Goal: Information Seeking & Learning: Check status

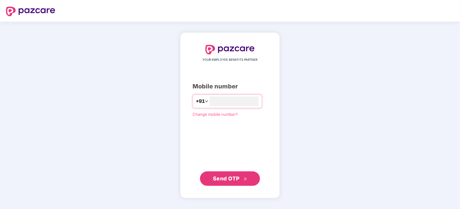
type input "**********"
click at [236, 179] on span "Send OTP" at bounding box center [226, 178] width 27 height 6
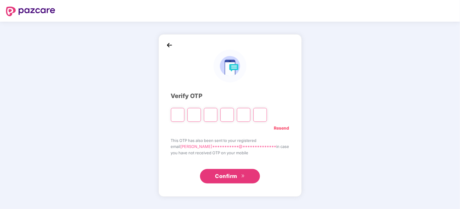
type input "*"
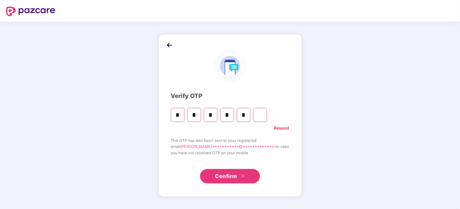
type input "*"
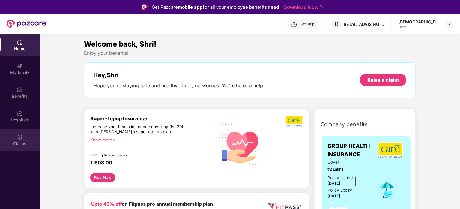
click at [27, 137] on div "Claims" at bounding box center [20, 139] width 40 height 23
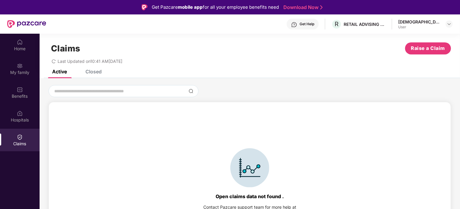
scroll to position [13, 0]
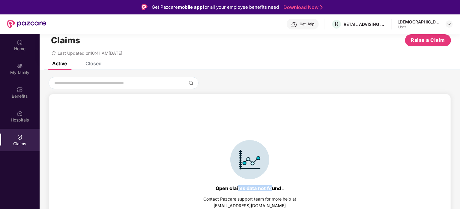
drag, startPoint x: 240, startPoint y: 190, endPoint x: 270, endPoint y: 190, distance: 30.0
click at [270, 190] on div "Open claims data not found ." at bounding box center [250, 188] width 68 height 6
click at [94, 62] on div "Closed" at bounding box center [94, 63] width 16 height 6
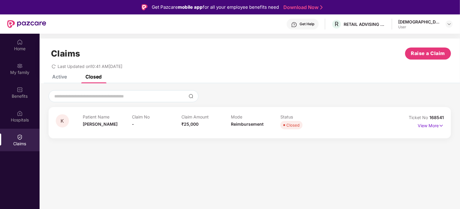
scroll to position [0, 0]
click at [292, 125] on div "Closed" at bounding box center [293, 125] width 13 height 6
click at [442, 126] on img at bounding box center [441, 125] width 5 height 7
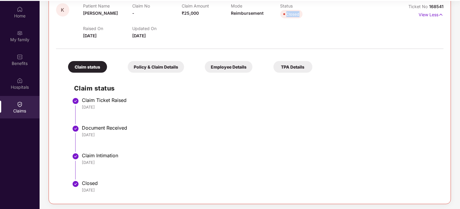
scroll to position [34, 0]
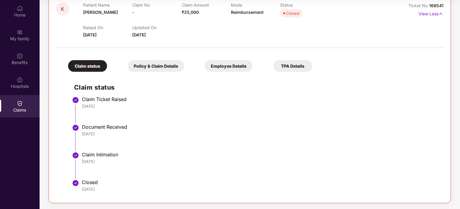
click at [96, 153] on div "Claim Intimation" at bounding box center [260, 154] width 356 height 6
click at [22, 12] on div "Home" at bounding box center [20, 15] width 40 height 6
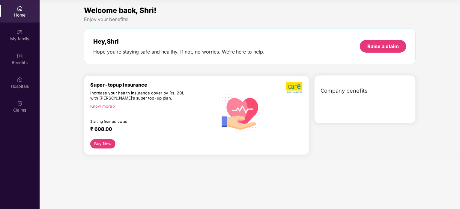
scroll to position [0, 0]
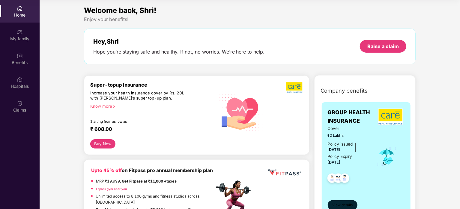
click at [345, 202] on span "View details" at bounding box center [342, 205] width 20 height 6
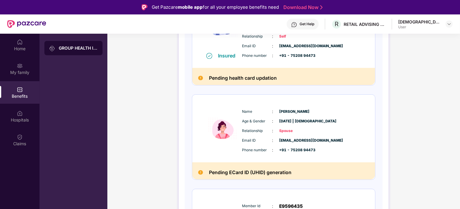
click at [425, 22] on div "[DEMOGRAPHIC_DATA]" at bounding box center [420, 22] width 42 height 6
click at [314, 24] on div "Get Help" at bounding box center [307, 24] width 15 height 5
click at [223, 159] on div "Name : [PERSON_NAME] & Gender : [DATE] | [DEMOGRAPHIC_DATA] Relationship : Spou…" at bounding box center [283, 129] width 183 height 68
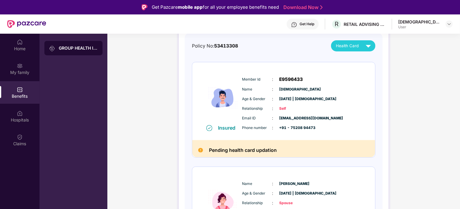
scroll to position [48, 0]
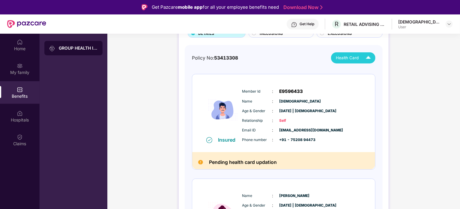
click at [356, 55] on span "Health Card" at bounding box center [347, 58] width 23 height 6
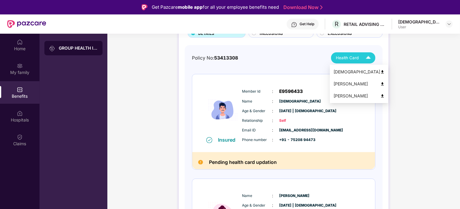
click at [348, 83] on div "[PERSON_NAME]" at bounding box center [359, 83] width 51 height 7
click at [343, 71] on div "[DEMOGRAPHIC_DATA]" at bounding box center [359, 71] width 51 height 7
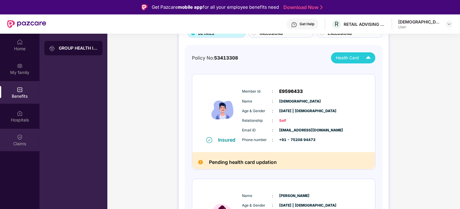
click at [23, 138] on div "Claims" at bounding box center [20, 139] width 40 height 23
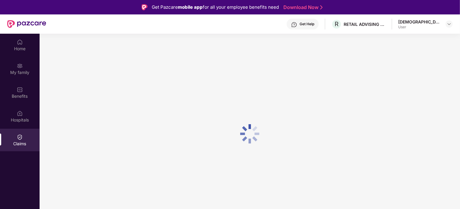
scroll to position [0, 0]
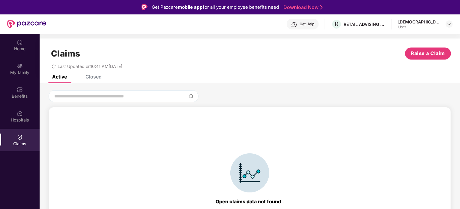
click at [95, 75] on div "Closed" at bounding box center [94, 77] width 16 height 6
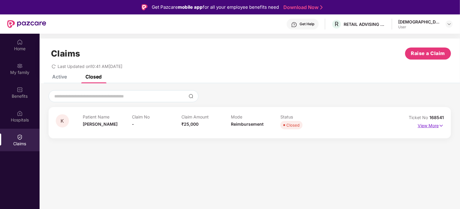
click at [438, 124] on p "View More" at bounding box center [431, 125] width 26 height 8
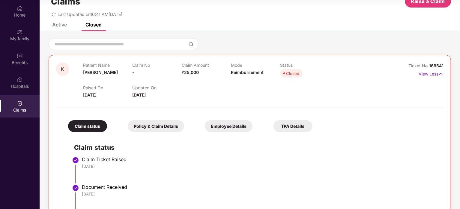
scroll to position [6, 0]
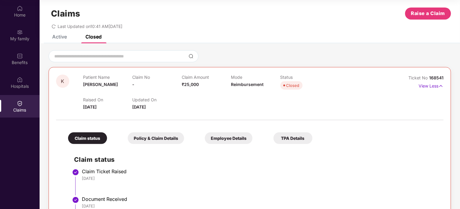
click at [290, 86] on div "Closed" at bounding box center [293, 85] width 13 height 6
click at [287, 87] on div "Closed" at bounding box center [293, 85] width 13 height 6
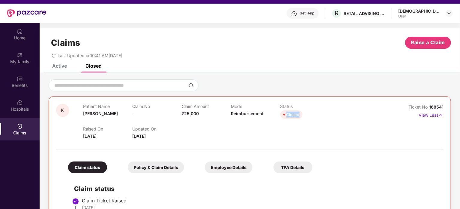
scroll to position [0, 0]
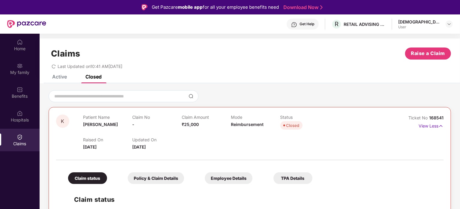
click at [314, 26] on div "Get Help" at bounding box center [307, 24] width 15 height 5
click at [176, 144] on div "Updated On [DATE]" at bounding box center [156, 143] width 49 height 13
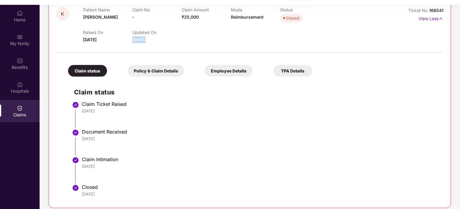
scroll to position [34, 0]
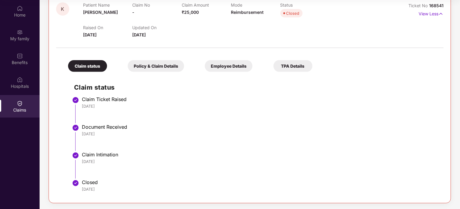
click at [102, 153] on div "Claim Intimation" at bounding box center [260, 154] width 356 height 6
click at [92, 179] on div "Closed" at bounding box center [260, 182] width 356 height 6
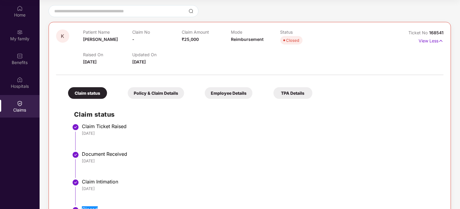
scroll to position [0, 0]
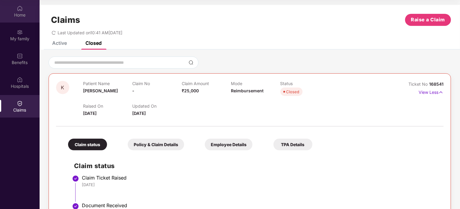
click at [14, 16] on div "Home" at bounding box center [20, 15] width 40 height 6
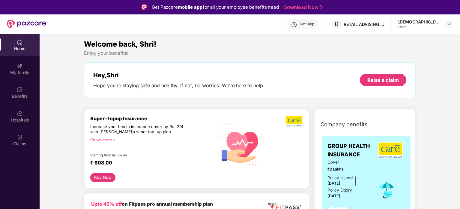
click at [314, 23] on div "Get Help" at bounding box center [307, 24] width 15 height 5
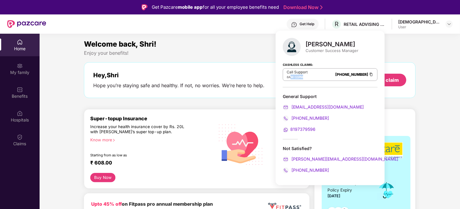
drag, startPoint x: 316, startPoint y: 74, endPoint x: 292, endPoint y: 77, distance: 24.3
click at [292, 77] on div "Call Support 8AM - 11PM [PHONE_NUMBER]" at bounding box center [330, 74] width 95 height 13
click at [292, 77] on span "8AM" at bounding box center [290, 77] width 7 height 4
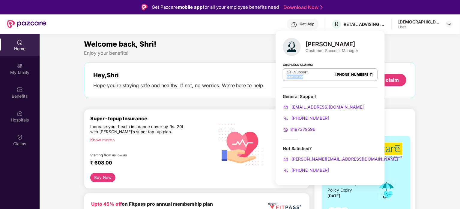
click at [292, 77] on span "8AM" at bounding box center [290, 77] width 7 height 4
click at [293, 77] on span "8AM" at bounding box center [290, 77] width 7 height 4
click at [294, 77] on div "8AM - 11PM" at bounding box center [297, 76] width 21 height 5
click at [297, 72] on p "Call Support" at bounding box center [297, 72] width 21 height 5
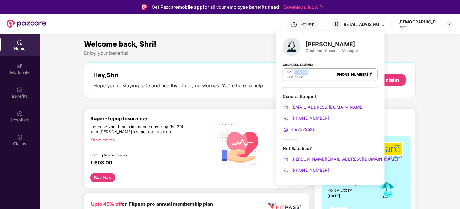
click at [297, 72] on p "Call Support" at bounding box center [297, 72] width 21 height 5
drag, startPoint x: 297, startPoint y: 72, endPoint x: 299, endPoint y: 76, distance: 4.6
click at [299, 76] on div "Call Support 8AM - 11PM" at bounding box center [297, 75] width 21 height 10
click at [299, 76] on span "11PM" at bounding box center [299, 77] width 8 height 4
drag, startPoint x: 299, startPoint y: 76, endPoint x: 288, endPoint y: 77, distance: 10.5
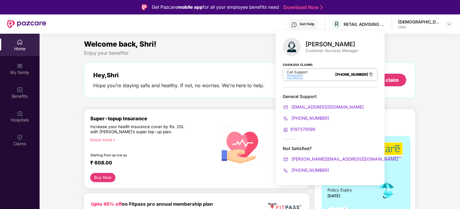
click at [288, 77] on div "8AM - 11PM" at bounding box center [297, 76] width 21 height 5
click at [288, 77] on span "8AM" at bounding box center [290, 77] width 7 height 4
drag, startPoint x: 288, startPoint y: 77, endPoint x: 295, endPoint y: 77, distance: 6.9
click at [295, 77] on div "8AM - 11PM" at bounding box center [297, 76] width 21 height 5
click at [296, 75] on span "11PM" at bounding box center [299, 77] width 8 height 4
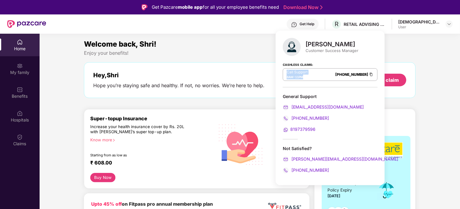
drag, startPoint x: 296, startPoint y: 75, endPoint x: 285, endPoint y: 69, distance: 12.8
click at [285, 69] on div "Call Support 8AM - 11PM [PHONE_NUMBER]" at bounding box center [330, 74] width 95 height 13
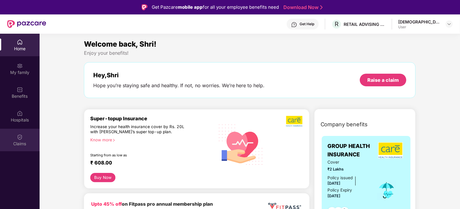
click at [26, 143] on div "Claims" at bounding box center [20, 143] width 40 height 6
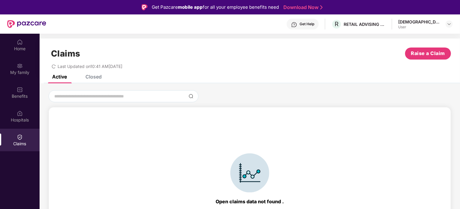
click at [96, 77] on div "Closed" at bounding box center [94, 77] width 16 height 6
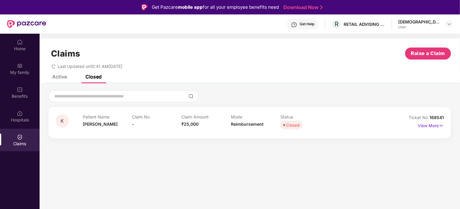
click at [432, 118] on span "168541" at bounding box center [437, 117] width 14 height 5
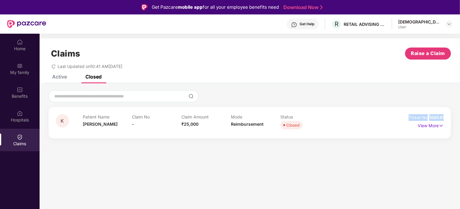
drag, startPoint x: 432, startPoint y: 118, endPoint x: 414, endPoint y: 117, distance: 18.6
click at [414, 117] on div "Ticket No 168541" at bounding box center [426, 117] width 35 height 7
click at [414, 117] on span "Ticket No" at bounding box center [419, 117] width 21 height 5
drag, startPoint x: 414, startPoint y: 117, endPoint x: 425, endPoint y: 116, distance: 11.2
click at [425, 116] on span "Ticket No" at bounding box center [419, 117] width 21 height 5
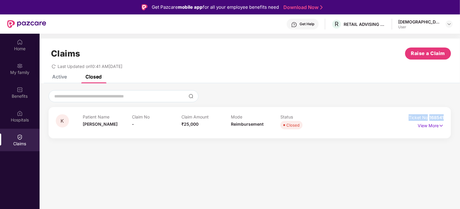
click at [429, 116] on span "Ticket No" at bounding box center [419, 117] width 21 height 5
drag, startPoint x: 429, startPoint y: 116, endPoint x: 415, endPoint y: 119, distance: 14.1
click at [415, 119] on span "Ticket No" at bounding box center [419, 117] width 21 height 5
click at [296, 127] on div "Closed" at bounding box center [293, 125] width 13 height 6
drag, startPoint x: 296, startPoint y: 127, endPoint x: 211, endPoint y: 118, distance: 85.4
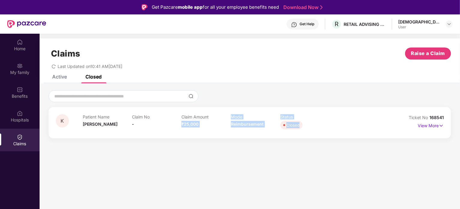
click at [211, 118] on div "Patient Name [PERSON_NAME] No - Claim Amount ₹25,000 Mode Reimbursement Status …" at bounding box center [231, 122] width 296 height 17
click at [98, 117] on p "Patient Name" at bounding box center [108, 116] width 50 height 5
drag, startPoint x: 98, startPoint y: 117, endPoint x: 301, endPoint y: 113, distance: 202.9
click at [301, 113] on div "K Patient Name [PERSON_NAME] No - Claim Amount ₹25,000 Mode Reimbursement Statu…" at bounding box center [250, 122] width 403 height 31
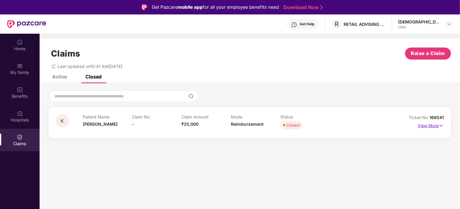
click at [436, 126] on p "View More" at bounding box center [431, 125] width 26 height 8
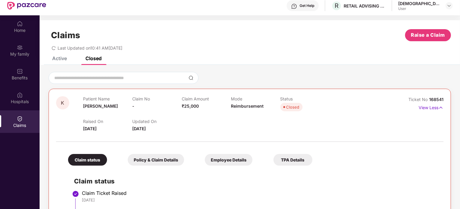
scroll to position [34, 0]
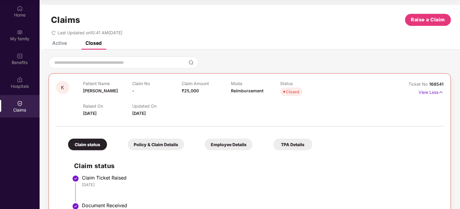
click at [173, 147] on div "Policy & Claim Details" at bounding box center [156, 144] width 56 height 12
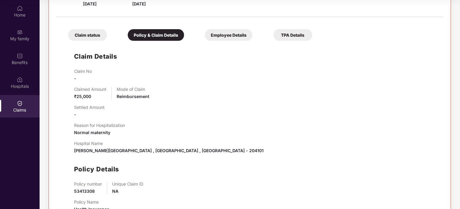
scroll to position [71, 0]
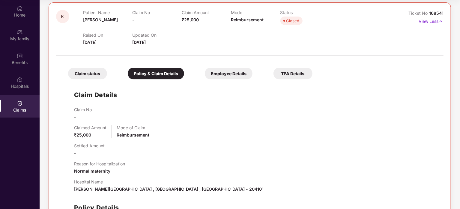
click at [235, 68] on div "Employee Details" at bounding box center [229, 74] width 48 height 12
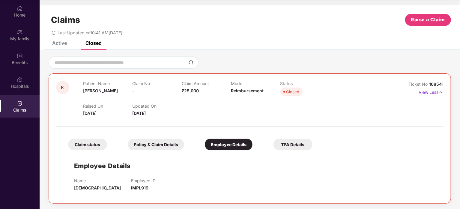
scroll to position [0, 0]
click at [281, 143] on div "TPA Details" at bounding box center [293, 144] width 39 height 12
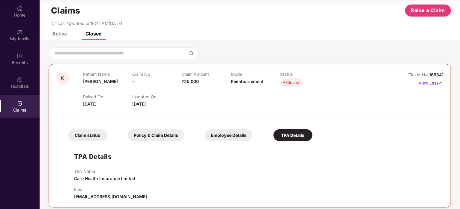
scroll to position [14, 0]
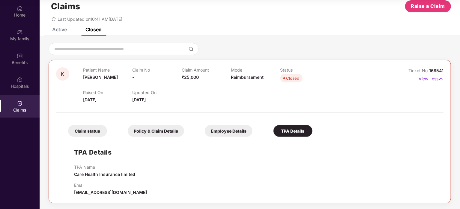
click at [106, 189] on span "[EMAIL_ADDRESS][DOMAIN_NAME]" at bounding box center [110, 191] width 73 height 5
click at [144, 133] on div "Policy & Claim Details" at bounding box center [156, 131] width 56 height 12
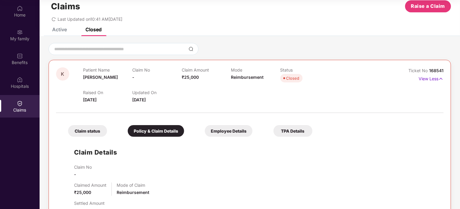
click at [89, 132] on div "Claim status" at bounding box center [87, 131] width 39 height 12
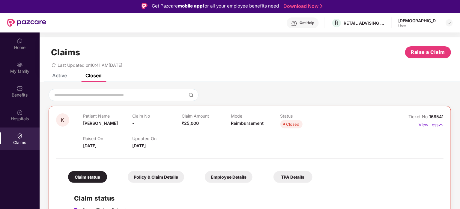
scroll to position [0, 0]
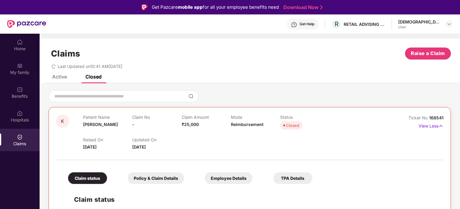
click at [56, 75] on div "Active" at bounding box center [59, 77] width 15 height 6
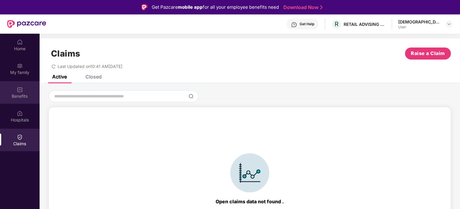
click at [28, 90] on div "Benefits" at bounding box center [20, 92] width 40 height 23
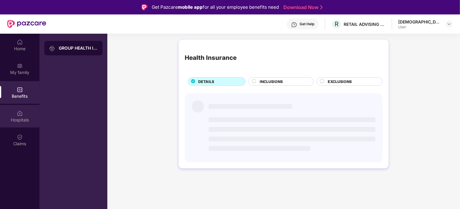
click at [19, 119] on div "Hospitals" at bounding box center [20, 120] width 40 height 6
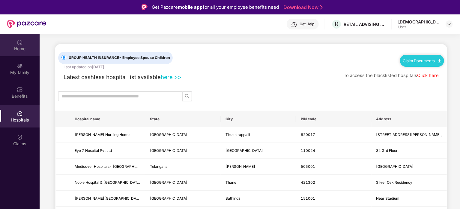
click at [13, 44] on div "Home" at bounding box center [20, 45] width 40 height 23
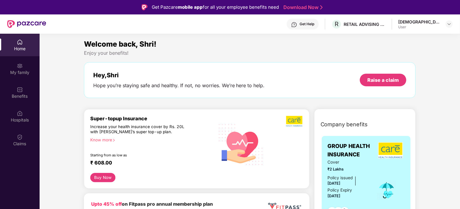
click at [140, 86] on div "Hope you’re staying safe and healthy. If not, no worries. We’re here to help." at bounding box center [179, 85] width 172 height 6
drag, startPoint x: 140, startPoint y: 86, endPoint x: 254, endPoint y: 86, distance: 114.9
click at [254, 86] on div "Hope you’re staying safe and healthy. If not, no worries. We’re here to help." at bounding box center [179, 85] width 172 height 6
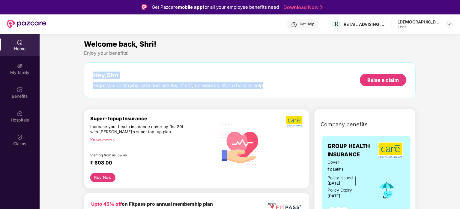
drag, startPoint x: 254, startPoint y: 86, endPoint x: 89, endPoint y: 70, distance: 165.9
click at [89, 70] on div "Hey, [PERSON_NAME] you’re staying safe and healthy. If not, no worries. We’re h…" at bounding box center [250, 80] width 332 height 36
click at [98, 76] on div "Hey, Shri" at bounding box center [179, 74] width 172 height 7
drag, startPoint x: 98, startPoint y: 76, endPoint x: 261, endPoint y: 86, distance: 162.9
click at [261, 86] on div "Hey, [PERSON_NAME] you’re staying safe and healthy. If not, no worries. We’re h…" at bounding box center [179, 79] width 172 height 17
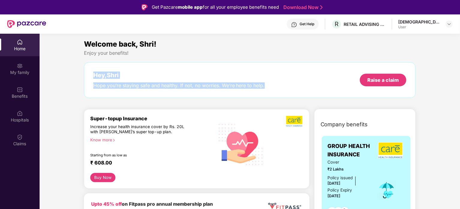
click at [261, 86] on div "Hope you’re staying safe and healthy. If not, no worries. We’re here to help." at bounding box center [179, 85] width 172 height 6
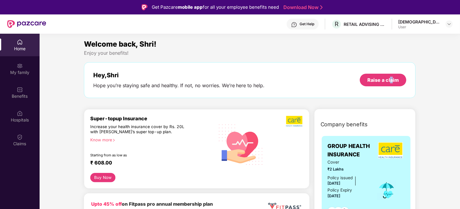
drag, startPoint x: 390, startPoint y: 84, endPoint x: 394, endPoint y: 92, distance: 9.1
click at [394, 92] on div "Hey, [PERSON_NAME] you’re staying safe and healthy. If not, no worries. We’re h…" at bounding box center [250, 80] width 332 height 36
click at [389, 84] on div "Raise a claim" at bounding box center [383, 80] width 47 height 13
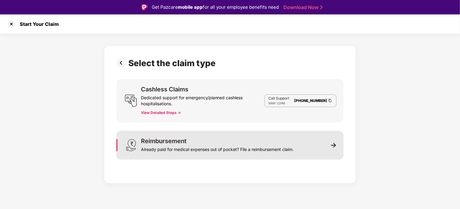
click at [174, 135] on div "Reimbursement Already paid for medical expenses out of pocket? File a reimburse…" at bounding box center [229, 145] width 227 height 29
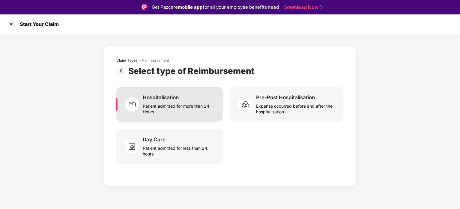
click at [209, 107] on div "Patient admitted for more than 24 Hours" at bounding box center [179, 108] width 73 height 14
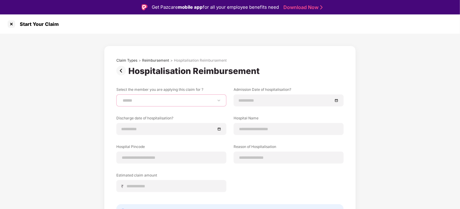
click at [209, 101] on select "**********" at bounding box center [172, 100] width 100 height 5
select select "**********"
click at [122, 98] on select "**********" at bounding box center [172, 100] width 100 height 5
click at [215, 74] on div "Hospitalisation Reimbursement" at bounding box center [195, 71] width 134 height 10
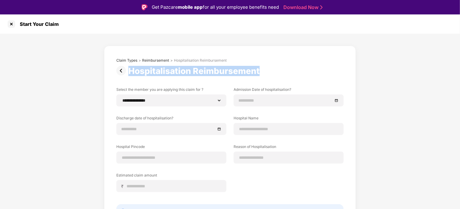
drag, startPoint x: 215, startPoint y: 74, endPoint x: 140, endPoint y: 68, distance: 75.8
click at [140, 68] on div "Hospitalisation Reimbursement" at bounding box center [195, 71] width 134 height 10
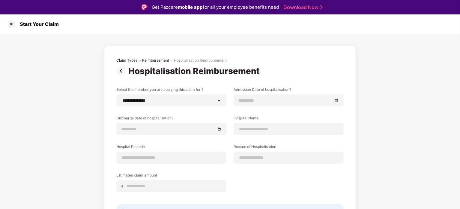
click at [147, 58] on div "Reimbursement" at bounding box center [155, 60] width 27 height 5
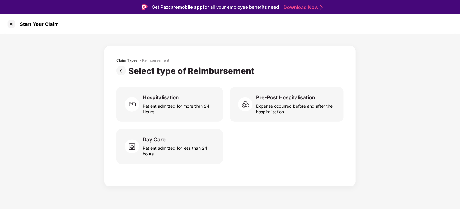
click at [147, 58] on div "Reimbursement" at bounding box center [155, 60] width 27 height 5
click at [9, 23] on div at bounding box center [12, 24] width 10 height 10
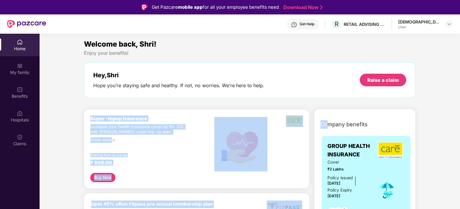
drag, startPoint x: 329, startPoint y: 129, endPoint x: 76, endPoint y: 120, distance: 253.4
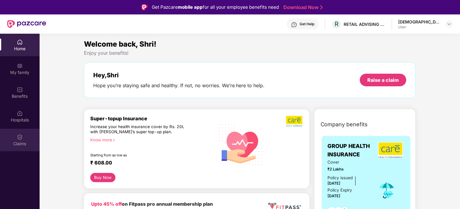
click at [22, 140] on div "Claims" at bounding box center [20, 143] width 40 height 6
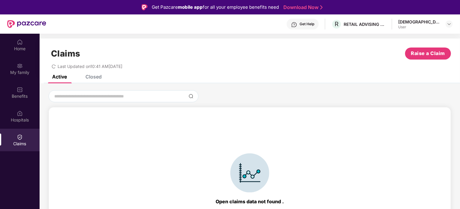
click at [95, 81] on div "Closed" at bounding box center [89, 76] width 25 height 13
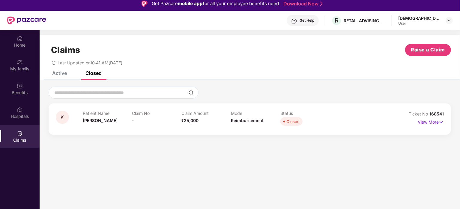
scroll to position [34, 0]
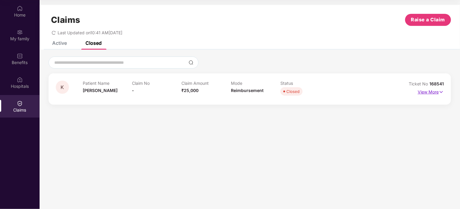
click at [441, 92] on img at bounding box center [441, 92] width 5 height 7
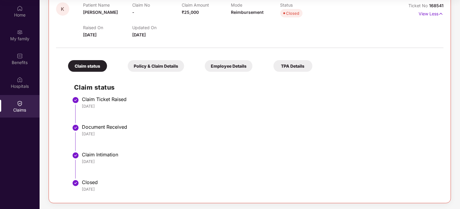
scroll to position [18, 0]
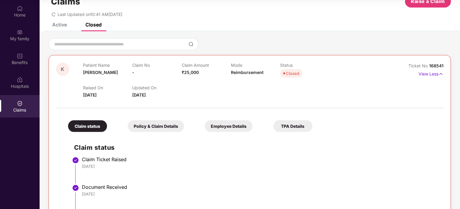
click at [170, 128] on div "Policy & Claim Details" at bounding box center [156, 126] width 56 height 12
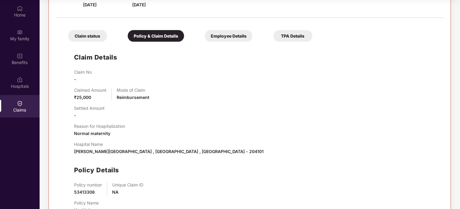
scroll to position [131, 0]
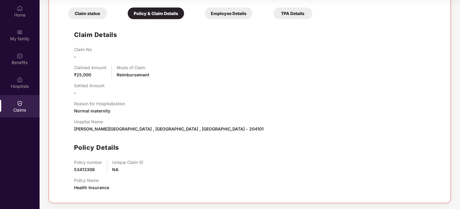
click at [80, 167] on span "53413308" at bounding box center [84, 169] width 21 height 5
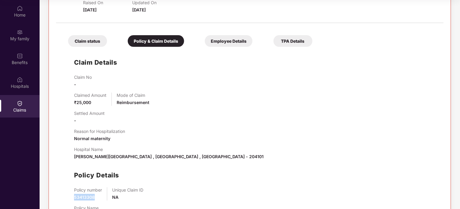
scroll to position [11, 0]
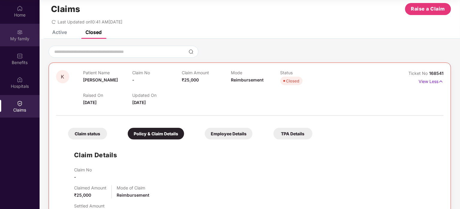
click at [17, 29] on div at bounding box center [20, 32] width 6 height 6
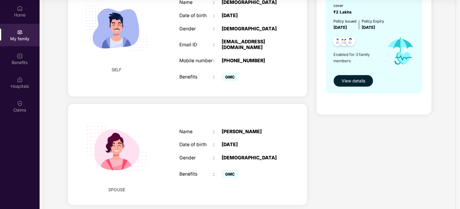
scroll to position [120, 0]
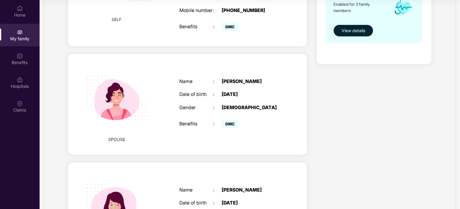
click at [360, 36] on button "View details" at bounding box center [354, 31] width 40 height 12
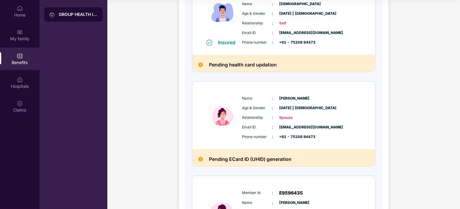
scroll to position [150, 0]
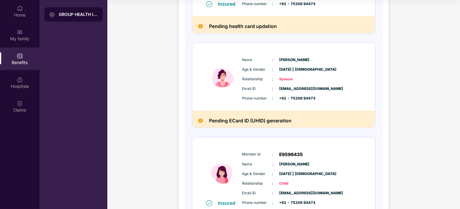
click at [282, 59] on span "[PERSON_NAME]" at bounding box center [295, 60] width 30 height 6
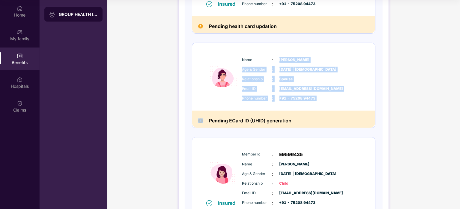
drag, startPoint x: 282, startPoint y: 59, endPoint x: 318, endPoint y: 97, distance: 52.7
click at [318, 97] on div "Name : [PERSON_NAME] & Gender : [DATE] | [DEMOGRAPHIC_DATA] Relationship : Spou…" at bounding box center [302, 78] width 122 height 51
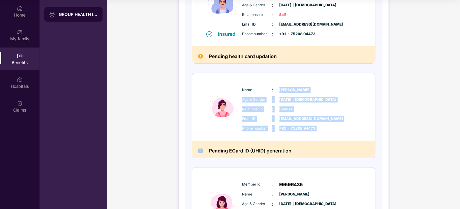
click at [310, 119] on span "[EMAIL_ADDRESS][DOMAIN_NAME]" at bounding box center [295, 119] width 30 height 6
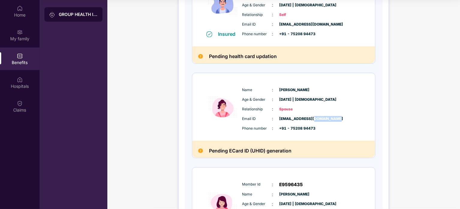
click at [310, 119] on span "[EMAIL_ADDRESS][DOMAIN_NAME]" at bounding box center [295, 119] width 30 height 6
click at [293, 117] on span "[EMAIL_ADDRESS][DOMAIN_NAME]" at bounding box center [295, 119] width 30 height 6
drag, startPoint x: 293, startPoint y: 117, endPoint x: 355, endPoint y: 117, distance: 62.1
click at [355, 117] on div "Email ID : [EMAIL_ADDRESS][DOMAIN_NAME]" at bounding box center [301, 118] width 119 height 7
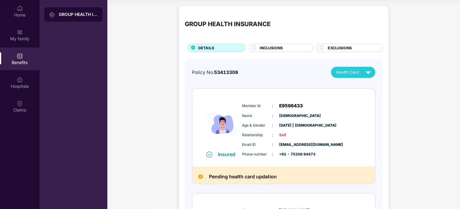
scroll to position [0, 0]
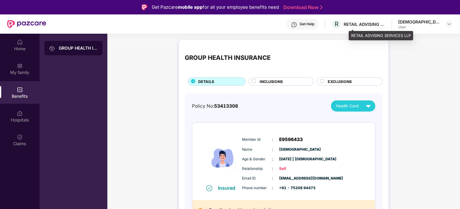
click at [377, 25] on div "RETAIL ADVISING SERVICES LLP" at bounding box center [365, 24] width 42 height 6
click at [319, 25] on div "Get Help" at bounding box center [303, 24] width 32 height 11
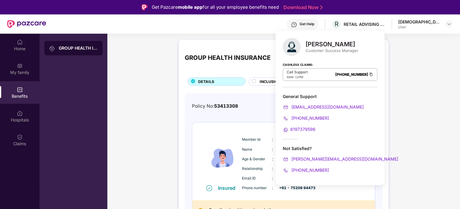
click at [248, 102] on div "Policy No: 53413308 Health Card" at bounding box center [284, 105] width 184 height 11
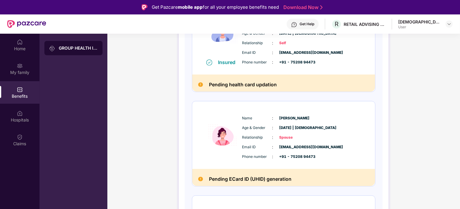
scroll to position [90, 0]
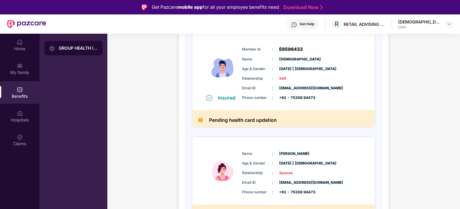
click at [221, 120] on h2 "Pending health card updation" at bounding box center [243, 120] width 68 height 8
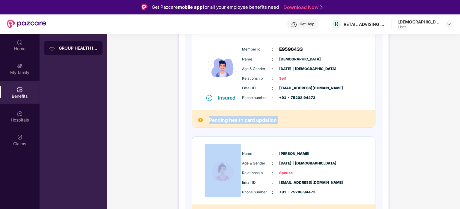
drag, startPoint x: 221, startPoint y: 120, endPoint x: 305, endPoint y: 118, distance: 84.6
click at [305, 118] on div "Pending health card updation" at bounding box center [283, 118] width 183 height 17
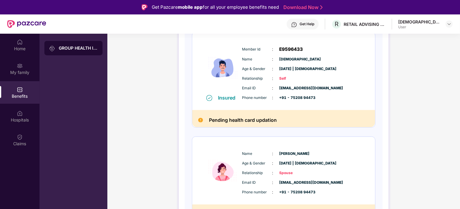
click at [285, 61] on span "[DEMOGRAPHIC_DATA]" at bounding box center [295, 59] width 30 height 6
click at [290, 59] on span "[DEMOGRAPHIC_DATA]" at bounding box center [295, 59] width 30 height 6
click at [222, 120] on h2 "Pending health card updation" at bounding box center [243, 120] width 68 height 8
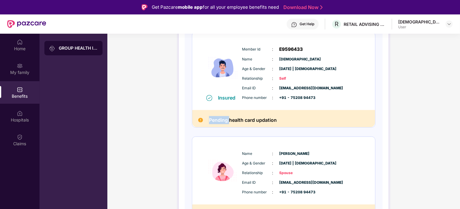
click at [222, 120] on h2 "Pending health card updation" at bounding box center [243, 120] width 68 height 8
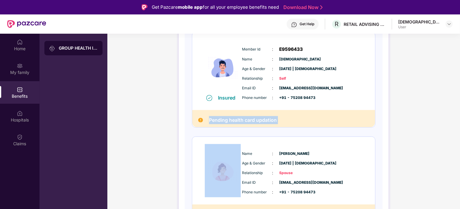
drag, startPoint x: 222, startPoint y: 120, endPoint x: 251, endPoint y: 120, distance: 28.8
click at [251, 120] on h2 "Pending health card updation" at bounding box center [243, 120] width 68 height 8
click at [214, 117] on h2 "Pending health card updation" at bounding box center [243, 120] width 68 height 8
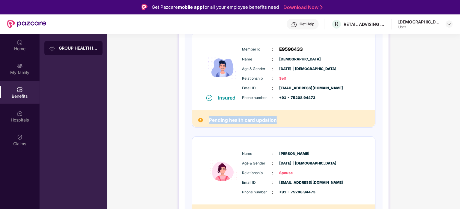
drag, startPoint x: 214, startPoint y: 117, endPoint x: 265, endPoint y: 116, distance: 50.4
click at [265, 116] on h2 "Pending health card updation" at bounding box center [243, 120] width 68 height 8
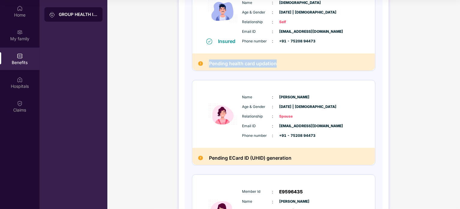
scroll to position [103, 0]
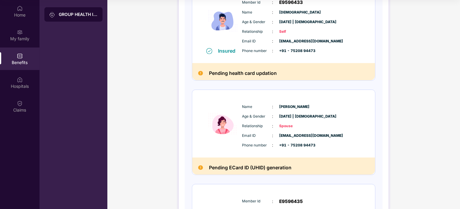
click at [251, 38] on span "Email ID" at bounding box center [257, 41] width 30 height 6
drag, startPoint x: 251, startPoint y: 38, endPoint x: 314, endPoint y: 43, distance: 63.2
click at [314, 43] on div "Email ID : [EMAIL_ADDRESS][DOMAIN_NAME]" at bounding box center [301, 41] width 119 height 7
click at [299, 41] on span "[EMAIL_ADDRESS][DOMAIN_NAME]" at bounding box center [295, 41] width 30 height 6
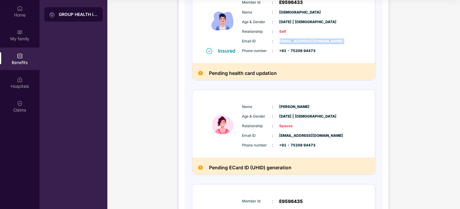
drag, startPoint x: 299, startPoint y: 41, endPoint x: 341, endPoint y: 40, distance: 41.7
click at [310, 40] on span "[EMAIL_ADDRESS][DOMAIN_NAME]" at bounding box center [295, 41] width 30 height 6
click at [288, 104] on span "[PERSON_NAME]" at bounding box center [295, 107] width 30 height 6
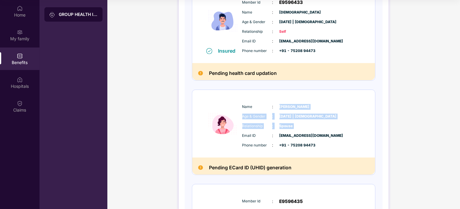
drag, startPoint x: 288, startPoint y: 104, endPoint x: 300, endPoint y: 120, distance: 20.0
click at [300, 120] on div "Name : [PERSON_NAME] & Gender : [DATE] | [DEMOGRAPHIC_DATA] Relationship : Spou…" at bounding box center [302, 125] width 122 height 51
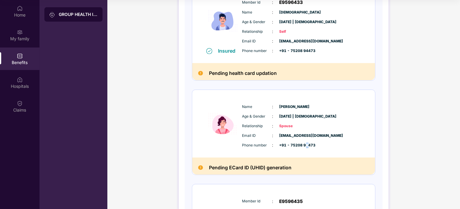
click at [307, 154] on div "Name : [PERSON_NAME] & Gender : [DATE] | [DEMOGRAPHIC_DATA] Relationship : Spou…" at bounding box center [283, 124] width 183 height 68
click at [296, 51] on span "+91 - 75208 94473" at bounding box center [295, 51] width 30 height 6
drag, startPoint x: 296, startPoint y: 51, endPoint x: 309, endPoint y: 50, distance: 12.9
click at [309, 50] on span "+91 - 75208 94473" at bounding box center [295, 51] width 30 height 6
click at [299, 40] on span "[EMAIL_ADDRESS][DOMAIN_NAME]" at bounding box center [295, 41] width 30 height 6
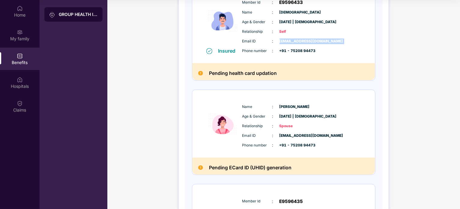
drag, startPoint x: 299, startPoint y: 40, endPoint x: 341, endPoint y: 39, distance: 42.6
click at [341, 39] on div "Email ID : [EMAIL_ADDRESS][DOMAIN_NAME]" at bounding box center [301, 41] width 119 height 7
click at [296, 22] on span "[DATE] | [DEMOGRAPHIC_DATA]" at bounding box center [295, 22] width 30 height 6
drag, startPoint x: 296, startPoint y: 22, endPoint x: 241, endPoint y: 24, distance: 55.3
click at [241, 24] on div "Member Id : E9596433 Name : [PERSON_NAME] Age & Gender : [DATE] | [DEMOGRAPHIC_…" at bounding box center [302, 26] width 122 height 61
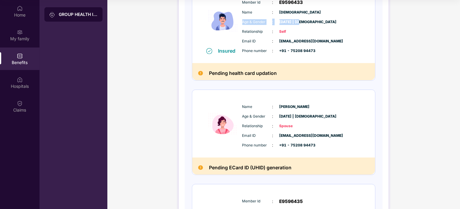
click at [243, 24] on span "Age & Gender" at bounding box center [257, 22] width 30 height 6
drag, startPoint x: 243, startPoint y: 24, endPoint x: 328, endPoint y: 19, distance: 85.1
click at [328, 19] on div "Age & Gender : [DATE] | [DEMOGRAPHIC_DATA]" at bounding box center [301, 22] width 119 height 7
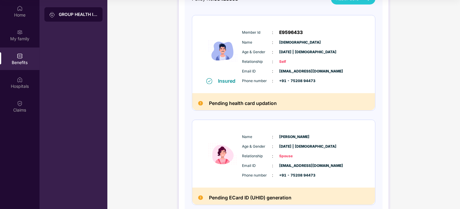
click at [289, 31] on span "E9596433" at bounding box center [292, 32] width 24 height 7
drag, startPoint x: 289, startPoint y: 31, endPoint x: 241, endPoint y: 32, distance: 47.7
click at [241, 32] on div "Member Id : E9596433 Name : [PERSON_NAME] Age & Gender : [DATE] | [DEMOGRAPHIC_…" at bounding box center [302, 56] width 122 height 61
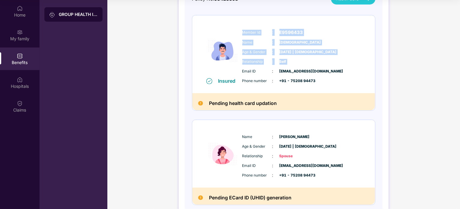
drag, startPoint x: 241, startPoint y: 32, endPoint x: 311, endPoint y: 60, distance: 74.9
click at [311, 60] on div "Member Id : E9596433 Name : [PERSON_NAME] Age & Gender : [DATE] | [DEMOGRAPHIC_…" at bounding box center [302, 56] width 122 height 61
click at [284, 61] on span "Self" at bounding box center [295, 62] width 30 height 6
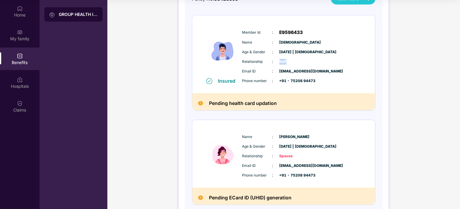
click at [284, 61] on span "Self" at bounding box center [295, 62] width 30 height 6
drag, startPoint x: 284, startPoint y: 61, endPoint x: 274, endPoint y: 74, distance: 16.6
click at [274, 74] on div "Member Id : E9596433 Name : [PERSON_NAME] Age & Gender : [DATE] | [DEMOGRAPHIC_…" at bounding box center [302, 56] width 122 height 61
click at [274, 74] on div "Email ID : [EMAIL_ADDRESS][DOMAIN_NAME]" at bounding box center [301, 71] width 119 height 7
drag, startPoint x: 274, startPoint y: 74, endPoint x: 344, endPoint y: 69, distance: 70.7
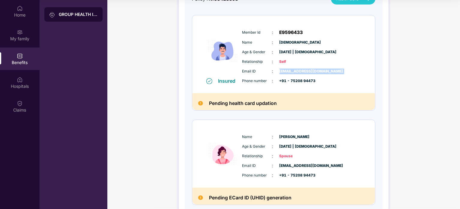
click at [344, 69] on div "Email ID : [EMAIL_ADDRESS][DOMAIN_NAME]" at bounding box center [301, 71] width 119 height 7
click at [310, 70] on span "[EMAIL_ADDRESS][DOMAIN_NAME]" at bounding box center [295, 71] width 30 height 6
drag, startPoint x: 339, startPoint y: 70, endPoint x: 312, endPoint y: 89, distance: 33.1
click at [312, 89] on div "Insured Member Id : E9596433 Name : [PERSON_NAME] Age & Gender : [DATE] | [DEMO…" at bounding box center [283, 54] width 183 height 78
click at [302, 81] on span "+91 - 75208 94473" at bounding box center [295, 81] width 30 height 6
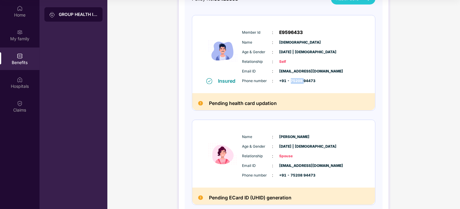
drag, startPoint x: 302, startPoint y: 81, endPoint x: 298, endPoint y: 80, distance: 4.6
click at [298, 80] on span "+91 - 75208 94473" at bounding box center [295, 81] width 30 height 6
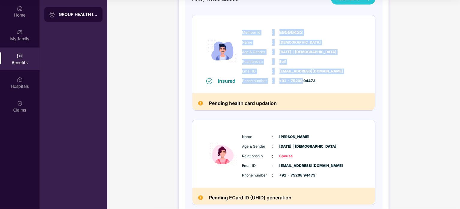
drag, startPoint x: 298, startPoint y: 80, endPoint x: 242, endPoint y: 31, distance: 74.2
click at [242, 31] on div "Member Id : E9596433 Name : [PERSON_NAME] Age & Gender : [DATE] | [DEMOGRAPHIC_…" at bounding box center [302, 56] width 122 height 61
click at [242, 31] on span "Member Id" at bounding box center [257, 33] width 30 height 6
drag, startPoint x: 242, startPoint y: 31, endPoint x: 329, endPoint y: 85, distance: 102.4
click at [329, 85] on div "Member Id : E9596433 Name : [PERSON_NAME] Age & Gender : [DATE] | [DEMOGRAPHIC_…" at bounding box center [302, 56] width 122 height 61
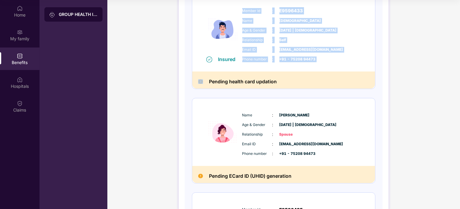
scroll to position [103, 0]
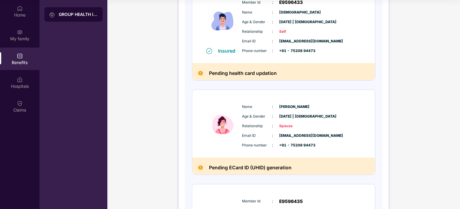
click at [291, 135] on span "[EMAIL_ADDRESS][DOMAIN_NAME]" at bounding box center [295, 136] width 30 height 6
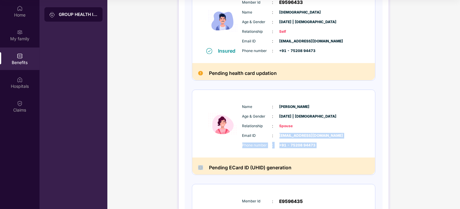
drag, startPoint x: 291, startPoint y: 135, endPoint x: 306, endPoint y: 143, distance: 17.3
click at [314, 144] on div "Email ID : [EMAIL_ADDRESS][DOMAIN_NAME] Phone number : +91 - 75208 94473" at bounding box center [302, 140] width 122 height 16
click at [305, 143] on span "+91 - 75208 94473" at bounding box center [295, 145] width 30 height 6
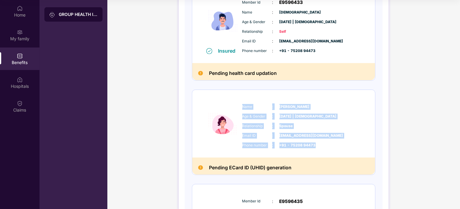
drag, startPoint x: 305, startPoint y: 143, endPoint x: 243, endPoint y: 106, distance: 72.6
click at [243, 106] on div "Name : [PERSON_NAME] & Gender : [DATE] | [DEMOGRAPHIC_DATA] Relationship : Spou…" at bounding box center [302, 125] width 122 height 51
click at [243, 106] on span "Name" at bounding box center [257, 107] width 30 height 6
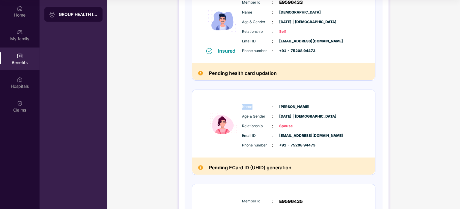
click at [243, 106] on span "Name" at bounding box center [257, 107] width 30 height 6
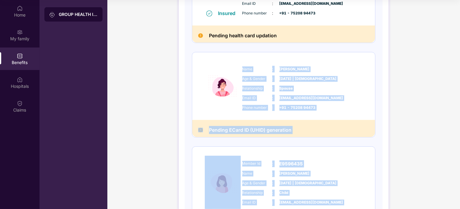
scroll to position [193, 0]
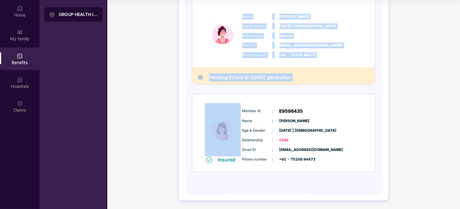
drag, startPoint x: 243, startPoint y: 106, endPoint x: 272, endPoint y: 75, distance: 42.2
click at [272, 75] on div "Name : [PERSON_NAME] & Gender : [DATE] | [DEMOGRAPHIC_DATA] Relationship : Spou…" at bounding box center [284, 41] width 184 height 85
click at [272, 75] on h2 "Pending ECard ID (UHID) generation" at bounding box center [250, 77] width 83 height 8
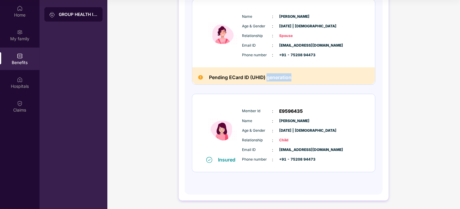
click at [272, 75] on h2 "Pending ECard ID (UHID) generation" at bounding box center [250, 77] width 83 height 8
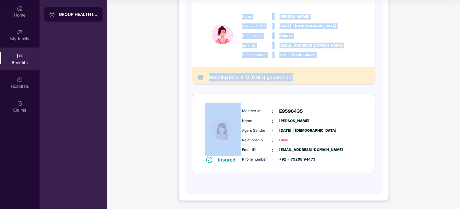
drag, startPoint x: 272, startPoint y: 75, endPoint x: 245, endPoint y: 5, distance: 75.5
click at [245, 5] on div "Name : [PERSON_NAME] & Gender : [DATE] | [DEMOGRAPHIC_DATA] Relationship : Spou…" at bounding box center [284, 41] width 184 height 85
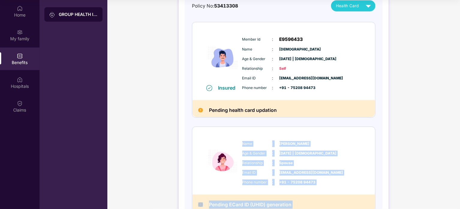
scroll to position [13, 0]
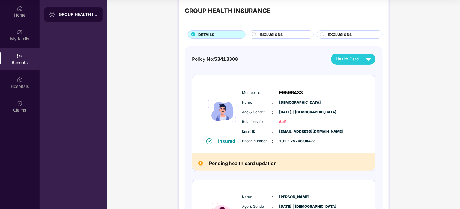
click at [233, 59] on span "53413308" at bounding box center [226, 59] width 24 height 6
drag, startPoint x: 233, startPoint y: 59, endPoint x: 202, endPoint y: 60, distance: 30.9
click at [202, 60] on div "Policy No: 53413308" at bounding box center [215, 59] width 46 height 7
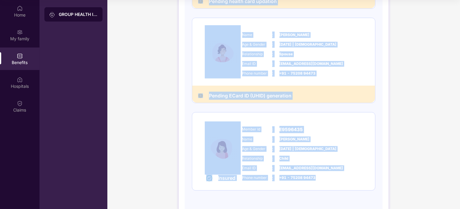
scroll to position [193, 0]
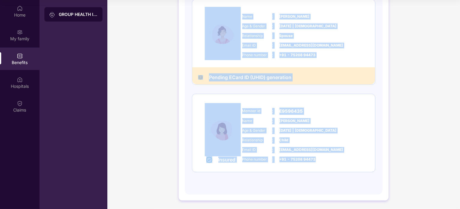
drag, startPoint x: 202, startPoint y: 60, endPoint x: 308, endPoint y: 156, distance: 143.2
click at [308, 156] on div "Policy No: 53413308 Health Card Insured Member Id : E9596433 Name : [PERSON_NAM…" at bounding box center [284, 26] width 184 height 307
click at [309, 162] on div "Member Id : E9596435 Name : [PERSON_NAME] Age & Gender : [DATE] | [DEMOGRAPHIC_…" at bounding box center [302, 134] width 122 height 61
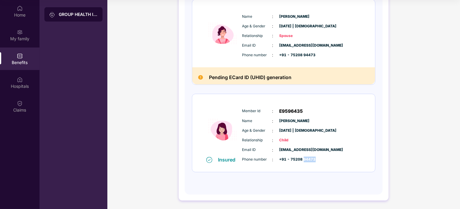
click at [308, 163] on div "Member Id : E9596435 Name : [PERSON_NAME] Age & Gender : [DATE] | [DEMOGRAPHIC_…" at bounding box center [302, 134] width 122 height 61
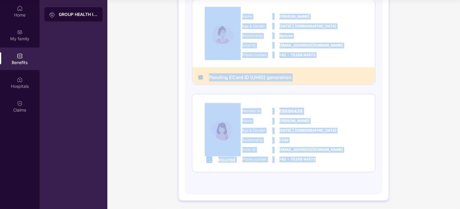
drag, startPoint x: 308, startPoint y: 163, endPoint x: 204, endPoint y: 60, distance: 146.6
click at [204, 60] on div "Insured Member Id : E9596433 Name : [PERSON_NAME] Age & Gender : [DATE] | [DEMO…" at bounding box center [284, 33] width 184 height 277
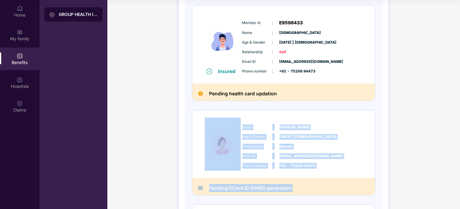
scroll to position [43, 0]
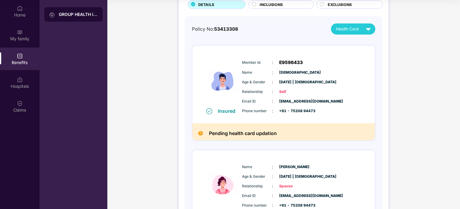
click at [206, 31] on div "Policy No: 53413308" at bounding box center [215, 29] width 46 height 7
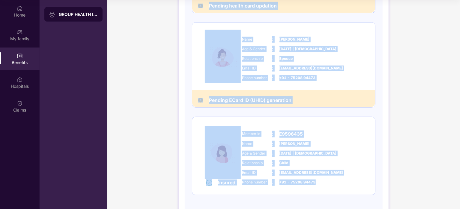
scroll to position [193, 0]
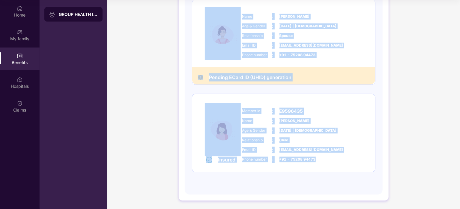
drag, startPoint x: 206, startPoint y: 31, endPoint x: 308, endPoint y: 175, distance: 176.3
click at [308, 175] on div "Policy No: 53413308 Health Card Insured Member Id : E9596433 Name : [PERSON_NAM…" at bounding box center [284, 26] width 184 height 307
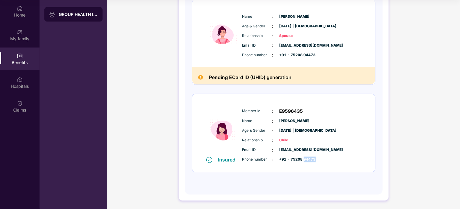
click at [308, 175] on div "Policy No: 53413308 Health Card Insured Member Id : E9596433 Name : [PERSON_NAM…" at bounding box center [284, 26] width 184 height 307
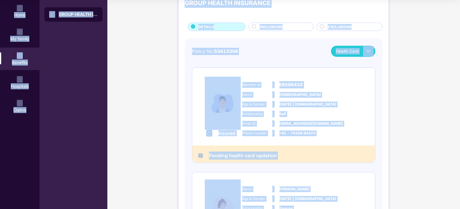
scroll to position [0, 0]
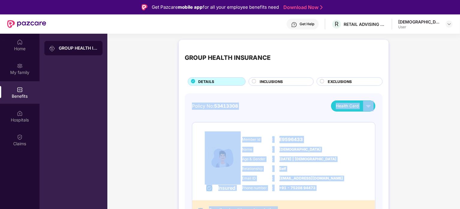
drag, startPoint x: 308, startPoint y: 175, endPoint x: 195, endPoint y: 107, distance: 131.7
click at [195, 107] on div "Policy No: 53413308" at bounding box center [215, 105] width 46 height 7
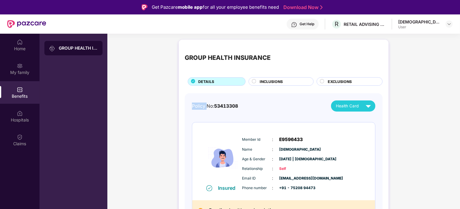
click at [195, 107] on div "Policy No: 53413308" at bounding box center [215, 105] width 46 height 7
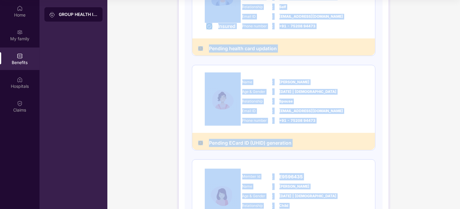
scroll to position [193, 0]
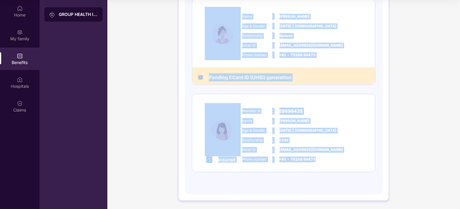
drag, startPoint x: 195, startPoint y: 107, endPoint x: 330, endPoint y: 179, distance: 152.7
click at [330, 179] on div "Policy No: 53413308 Health Card Insured Member Id : E9596433 Name : [PERSON_NAM…" at bounding box center [284, 26] width 184 height 307
click at [308, 158] on span "+91 - 75208 94473" at bounding box center [295, 159] width 30 height 6
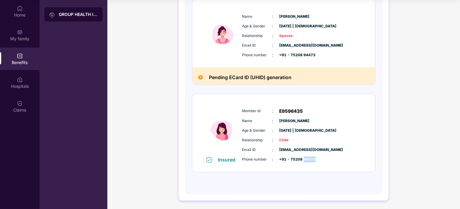
click at [308, 158] on span "+91 - 75208 94473" at bounding box center [295, 159] width 30 height 6
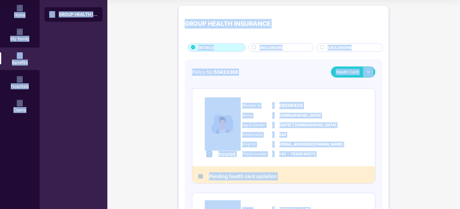
scroll to position [0, 0]
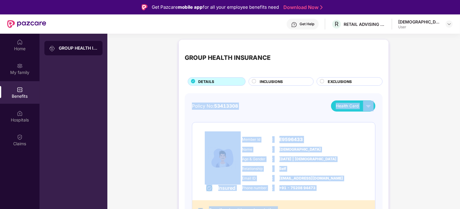
drag, startPoint x: 308, startPoint y: 158, endPoint x: 196, endPoint y: 109, distance: 123.2
click at [196, 109] on div "Policy No: 53413308" at bounding box center [215, 105] width 46 height 7
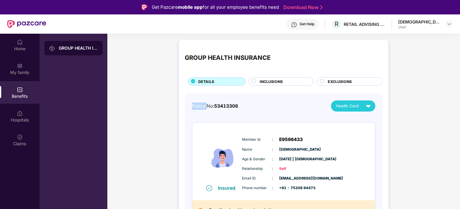
click at [196, 109] on div "Policy No: 53413308" at bounding box center [215, 105] width 46 height 7
click at [336, 180] on div "Email ID : [EMAIL_ADDRESS][DOMAIN_NAME]" at bounding box center [301, 178] width 119 height 7
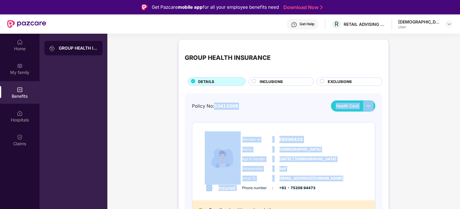
drag, startPoint x: 336, startPoint y: 180, endPoint x: 215, endPoint y: 106, distance: 142.0
click at [215, 106] on span "53413308" at bounding box center [226, 106] width 24 height 6
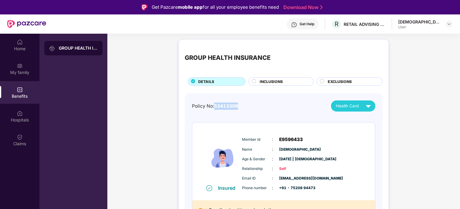
click at [215, 106] on span "53413308" at bounding box center [226, 106] width 24 height 6
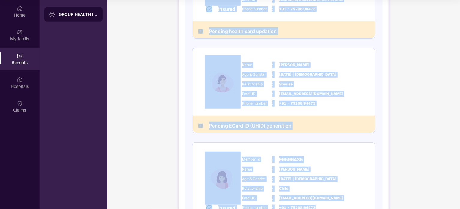
scroll to position [193, 0]
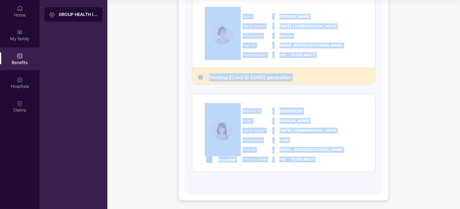
drag, startPoint x: 215, startPoint y: 106, endPoint x: 309, endPoint y: 159, distance: 107.5
click at [309, 159] on div "Policy No: 53413308 Health Card Insured Member Id : E9596433 Name : [PERSON_NAM…" at bounding box center [284, 26] width 184 height 307
click at [309, 159] on span "+91 - 75208 94473" at bounding box center [295, 159] width 30 height 6
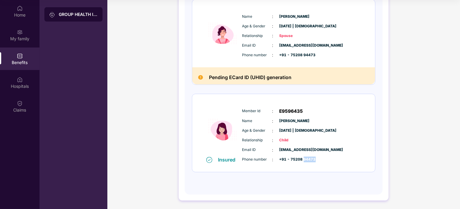
click at [309, 159] on span "+91 - 75208 94473" at bounding box center [295, 159] width 30 height 6
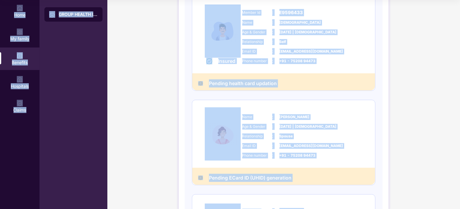
scroll to position [34, 0]
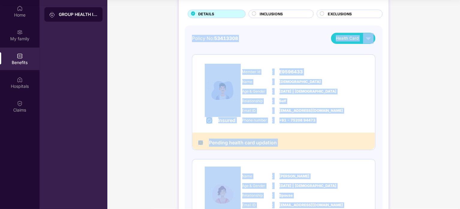
drag, startPoint x: 309, startPoint y: 159, endPoint x: 227, endPoint y: 37, distance: 146.6
click at [227, 37] on div "Policy No: 53413308 Health Card Insured Member Id : E9596433 Name : [PERSON_NAM…" at bounding box center [284, 186] width 184 height 307
click at [227, 37] on span "53413308" at bounding box center [226, 38] width 24 height 6
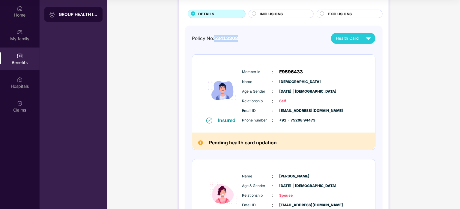
click at [227, 37] on span "53413308" at bounding box center [226, 38] width 24 height 6
click at [269, 139] on h2 "Pending health card updation" at bounding box center [243, 142] width 68 height 8
drag, startPoint x: 269, startPoint y: 139, endPoint x: 210, endPoint y: 140, distance: 58.8
click at [210, 140] on h2 "Pending health card updation" at bounding box center [243, 142] width 68 height 8
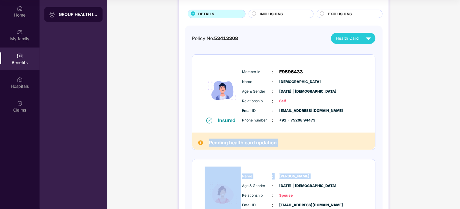
drag, startPoint x: 210, startPoint y: 140, endPoint x: 287, endPoint y: 132, distance: 77.2
click at [296, 152] on div "Insured Member Id : E9596433 Name : [PERSON_NAME] Age & Gender : [DATE] | [DEMO…" at bounding box center [284, 192] width 184 height 277
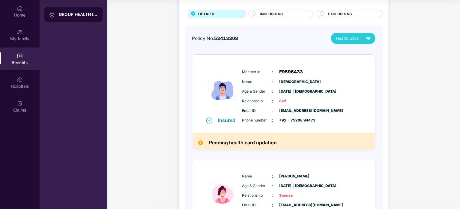
click at [224, 35] on span "53413308" at bounding box center [226, 38] width 24 height 6
drag, startPoint x: 224, startPoint y: 35, endPoint x: 203, endPoint y: 38, distance: 21.2
click at [203, 38] on div "Policy No: 53413308" at bounding box center [215, 38] width 46 height 7
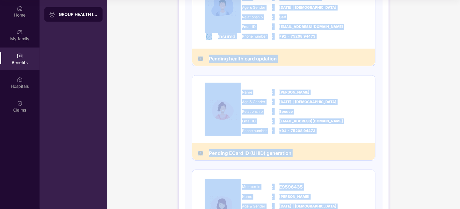
scroll to position [193, 0]
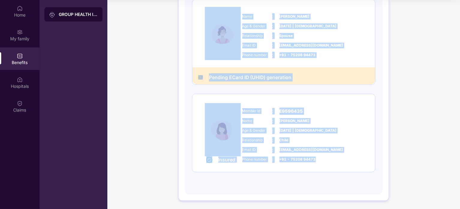
drag, startPoint x: 203, startPoint y: 38, endPoint x: 319, endPoint y: 162, distance: 170.1
click at [319, 162] on div "Policy No: 53413308 Health Card Insured Member Id : E9596433 Name : [PERSON_NAM…" at bounding box center [284, 26] width 184 height 307
click at [264, 79] on h2 "Pending ECard ID (UHID) generation" at bounding box center [250, 77] width 83 height 8
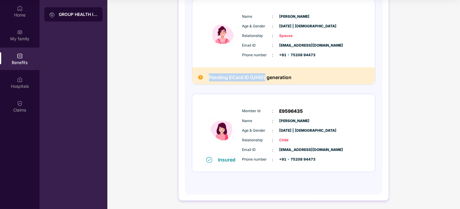
drag, startPoint x: 264, startPoint y: 79, endPoint x: 223, endPoint y: 79, distance: 40.8
click at [223, 79] on h2 "Pending ECard ID (UHID) generation" at bounding box center [250, 77] width 83 height 8
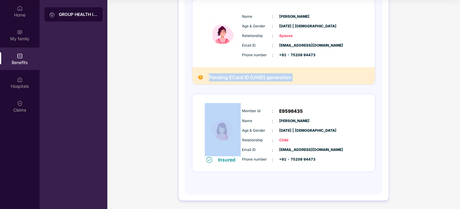
click at [223, 79] on h2 "Pending ECard ID (UHID) generation" at bounding box center [250, 77] width 83 height 8
click at [227, 77] on h2 "Pending ECard ID (UHID) generation" at bounding box center [250, 77] width 83 height 8
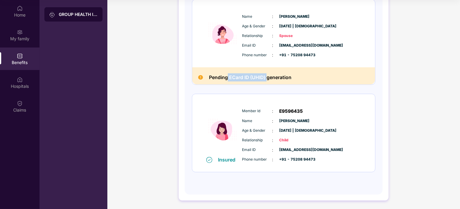
drag, startPoint x: 227, startPoint y: 77, endPoint x: 265, endPoint y: 79, distance: 38.8
click at [265, 79] on h2 "Pending ECard ID (UHID) generation" at bounding box center [250, 77] width 83 height 8
drag, startPoint x: 265, startPoint y: 79, endPoint x: 227, endPoint y: 82, distance: 38.8
click at [227, 82] on div "Pending ECard ID (UHID) generation" at bounding box center [283, 75] width 183 height 17
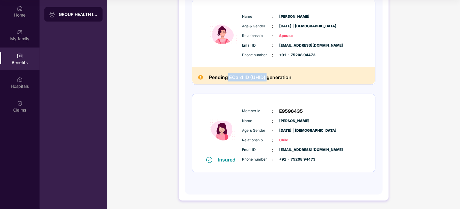
click at [227, 82] on div "Pending ECard ID (UHID) generation" at bounding box center [283, 75] width 183 height 17
drag, startPoint x: 227, startPoint y: 82, endPoint x: 265, endPoint y: 79, distance: 38.2
click at [265, 79] on div "Pending ECard ID (UHID) generation" at bounding box center [283, 75] width 183 height 17
click at [265, 79] on h2 "Pending ECard ID (UHID) generation" at bounding box center [250, 77] width 83 height 8
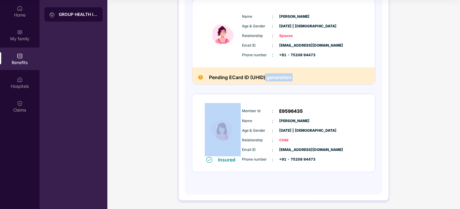
drag, startPoint x: 265, startPoint y: 79, endPoint x: 308, endPoint y: 80, distance: 43.5
click at [308, 80] on div "Pending ECard ID (UHID) generation" at bounding box center [283, 75] width 183 height 17
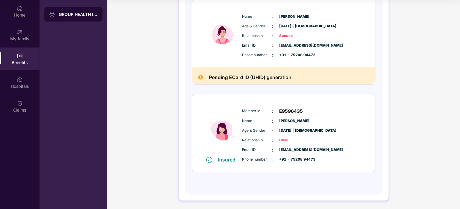
click at [226, 78] on h2 "Pending ECard ID (UHID) generation" at bounding box center [250, 77] width 83 height 8
drag, startPoint x: 226, startPoint y: 78, endPoint x: 266, endPoint y: 78, distance: 39.6
click at [266, 78] on h2 "Pending ECard ID (UHID) generation" at bounding box center [250, 77] width 83 height 8
drag, startPoint x: 266, startPoint y: 78, endPoint x: 228, endPoint y: 78, distance: 37.8
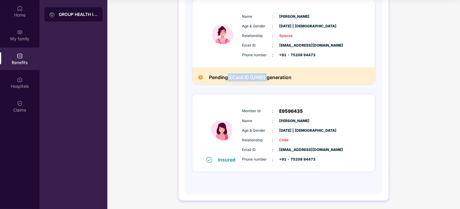
click at [228, 78] on h2 "Pending ECard ID (UHID) generation" at bounding box center [250, 77] width 83 height 8
drag, startPoint x: 228, startPoint y: 78, endPoint x: 265, endPoint y: 80, distance: 37.6
click at [265, 80] on h2 "Pending ECard ID (UHID) generation" at bounding box center [250, 77] width 83 height 8
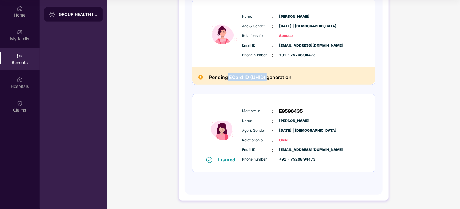
drag, startPoint x: 265, startPoint y: 80, endPoint x: 227, endPoint y: 78, distance: 38.5
click at [227, 78] on h2 "Pending ECard ID (UHID) generation" at bounding box center [250, 77] width 83 height 8
drag, startPoint x: 227, startPoint y: 78, endPoint x: 265, endPoint y: 79, distance: 38.4
click at [265, 79] on h2 "Pending ECard ID (UHID) generation" at bounding box center [250, 77] width 83 height 8
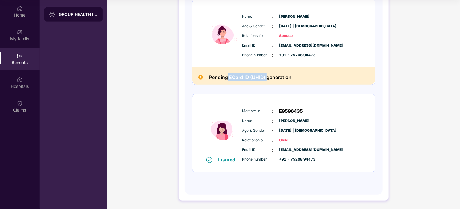
click at [265, 79] on h2 "Pending ECard ID (UHID) generation" at bounding box center [250, 77] width 83 height 8
drag, startPoint x: 265, startPoint y: 79, endPoint x: 226, endPoint y: 79, distance: 39.0
click at [226, 79] on h2 "Pending ECard ID (UHID) generation" at bounding box center [250, 77] width 83 height 8
drag, startPoint x: 226, startPoint y: 79, endPoint x: 266, endPoint y: 77, distance: 39.4
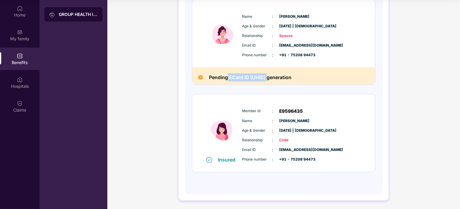
click at [266, 77] on h2 "Pending ECard ID (UHID) generation" at bounding box center [250, 77] width 83 height 8
drag, startPoint x: 266, startPoint y: 77, endPoint x: 227, endPoint y: 78, distance: 38.1
click at [227, 78] on h2 "Pending ECard ID (UHID) generation" at bounding box center [250, 77] width 83 height 8
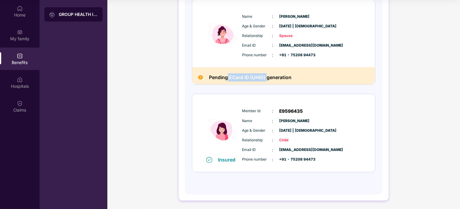
drag, startPoint x: 227, startPoint y: 78, endPoint x: 265, endPoint y: 81, distance: 37.6
click at [265, 81] on h2 "Pending ECard ID (UHID) generation" at bounding box center [250, 77] width 83 height 8
drag, startPoint x: 265, startPoint y: 81, endPoint x: 226, endPoint y: 75, distance: 39.4
click at [226, 75] on h2 "Pending ECard ID (UHID) generation" at bounding box center [250, 77] width 83 height 8
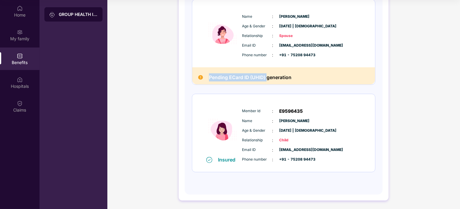
click at [228, 77] on h2 "Pending ECard ID (UHID) generation" at bounding box center [250, 77] width 83 height 8
click at [227, 77] on h2 "Pending ECard ID (UHID) generation" at bounding box center [250, 77] width 83 height 8
drag, startPoint x: 227, startPoint y: 77, endPoint x: 266, endPoint y: 79, distance: 38.5
click at [266, 79] on h2 "Pending ECard ID (UHID) generation" at bounding box center [250, 77] width 83 height 8
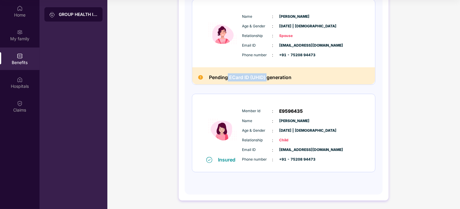
drag, startPoint x: 266, startPoint y: 79, endPoint x: 227, endPoint y: 79, distance: 38.7
click at [227, 79] on h2 "Pending ECard ID (UHID) generation" at bounding box center [250, 77] width 83 height 8
drag, startPoint x: 227, startPoint y: 79, endPoint x: 265, endPoint y: 78, distance: 38.4
click at [265, 78] on h2 "Pending ECard ID (UHID) generation" at bounding box center [250, 77] width 83 height 8
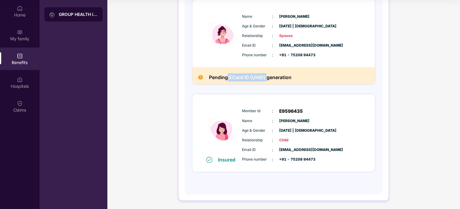
click at [266, 79] on h2 "Pending ECard ID (UHID) generation" at bounding box center [250, 77] width 83 height 8
click at [265, 79] on h2 "Pending ECard ID (UHID) generation" at bounding box center [250, 77] width 83 height 8
drag, startPoint x: 265, startPoint y: 79, endPoint x: 223, endPoint y: 78, distance: 42.0
click at [223, 78] on h2 "Pending ECard ID (UHID) generation" at bounding box center [250, 77] width 83 height 8
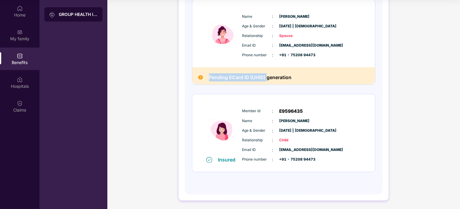
click at [223, 78] on h2 "Pending ECard ID (UHID) generation" at bounding box center [250, 77] width 83 height 8
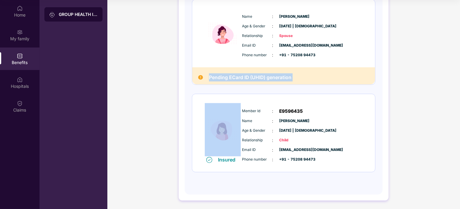
drag, startPoint x: 223, startPoint y: 78, endPoint x: 290, endPoint y: 78, distance: 66.9
click at [290, 78] on h2 "Pending ECard ID (UHID) generation" at bounding box center [250, 77] width 83 height 8
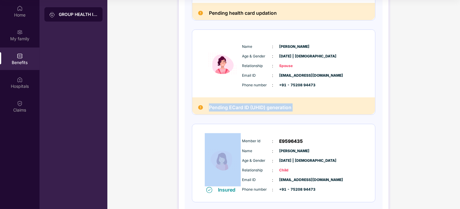
scroll to position [163, 0]
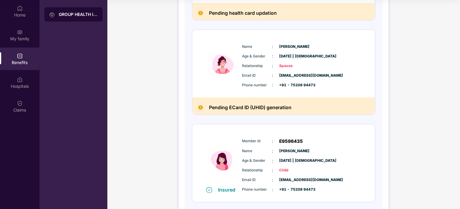
click at [293, 84] on span "+91 - 75208 94473" at bounding box center [295, 85] width 30 height 6
drag, startPoint x: 293, startPoint y: 84, endPoint x: 299, endPoint y: 76, distance: 9.7
click at [299, 76] on div "Email ID : [EMAIL_ADDRESS][DOMAIN_NAME] Phone number : +91 - 75208 94473" at bounding box center [302, 80] width 122 height 16
click at [299, 76] on span "[EMAIL_ADDRESS][DOMAIN_NAME]" at bounding box center [295, 76] width 30 height 6
drag, startPoint x: 299, startPoint y: 76, endPoint x: 352, endPoint y: 76, distance: 52.8
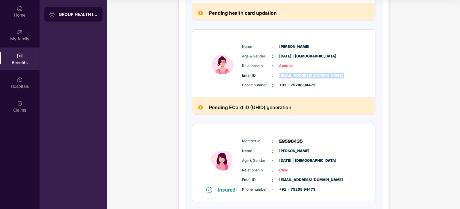
click at [352, 76] on div "Email ID : [EMAIL_ADDRESS][DOMAIN_NAME]" at bounding box center [301, 75] width 119 height 7
click at [287, 65] on span "Spouse" at bounding box center [295, 66] width 30 height 6
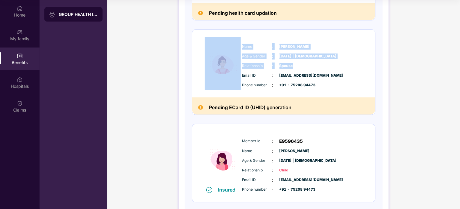
drag, startPoint x: 287, startPoint y: 65, endPoint x: 228, endPoint y: 45, distance: 62.8
click at [228, 45] on div "Name : [PERSON_NAME] & Gender : [DATE] | [DEMOGRAPHIC_DATA] Relationship : Spou…" at bounding box center [283, 64] width 183 height 68
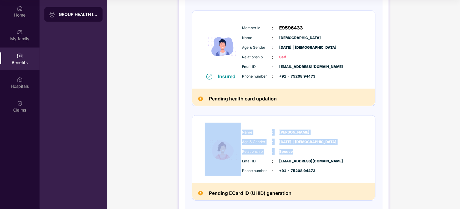
scroll to position [13, 0]
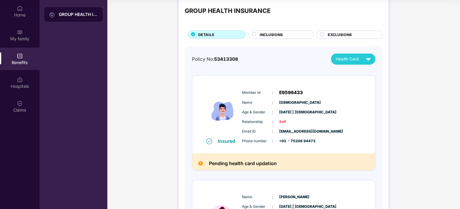
click at [278, 36] on span "INCLUSIONS" at bounding box center [271, 35] width 23 height 6
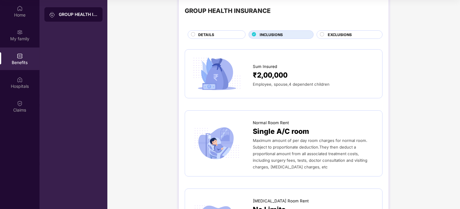
click at [223, 37] on div "DETAILS" at bounding box center [218, 35] width 47 height 7
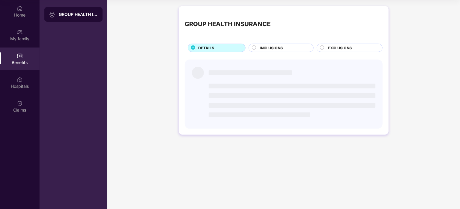
scroll to position [0, 0]
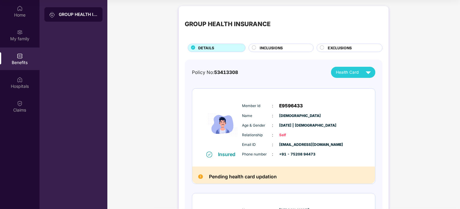
click at [227, 24] on div "GROUP HEALTH INSURANCE" at bounding box center [228, 24] width 86 height 10
click at [229, 25] on div "GROUP HEALTH INSURANCE" at bounding box center [228, 24] width 86 height 10
drag, startPoint x: 229, startPoint y: 25, endPoint x: 206, endPoint y: 25, distance: 22.5
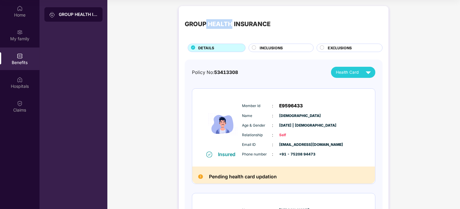
click at [206, 25] on div "GROUP HEALTH INSURANCE" at bounding box center [228, 24] width 86 height 10
drag, startPoint x: 206, startPoint y: 25, endPoint x: 231, endPoint y: 26, distance: 24.6
click at [231, 26] on div "GROUP HEALTH INSURANCE" at bounding box center [228, 24] width 86 height 10
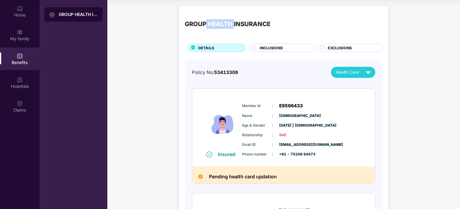
drag, startPoint x: 231, startPoint y: 26, endPoint x: 205, endPoint y: 25, distance: 25.9
click at [205, 25] on div "GROUP HEALTH INSURANCE" at bounding box center [228, 24] width 86 height 10
drag, startPoint x: 205, startPoint y: 25, endPoint x: 231, endPoint y: 24, distance: 25.8
click at [231, 24] on div "GROUP HEALTH INSURANCE" at bounding box center [228, 24] width 86 height 10
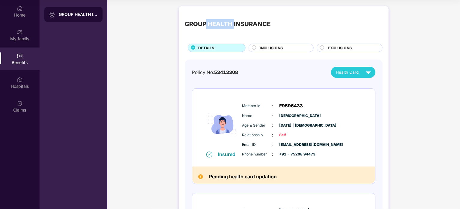
click at [231, 24] on div "GROUP HEALTH INSURANCE" at bounding box center [228, 24] width 86 height 10
drag, startPoint x: 231, startPoint y: 24, endPoint x: 205, endPoint y: 23, distance: 25.8
click at [205, 23] on div "GROUP HEALTH INSURANCE" at bounding box center [228, 24] width 86 height 10
drag, startPoint x: 205, startPoint y: 23, endPoint x: 232, endPoint y: 25, distance: 26.5
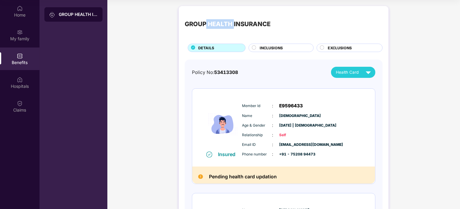
click at [232, 25] on div "GROUP HEALTH INSURANCE" at bounding box center [228, 24] width 86 height 10
drag, startPoint x: 232, startPoint y: 25, endPoint x: 206, endPoint y: 26, distance: 26.1
click at [206, 26] on div "GROUP HEALTH INSURANCE" at bounding box center [228, 24] width 86 height 10
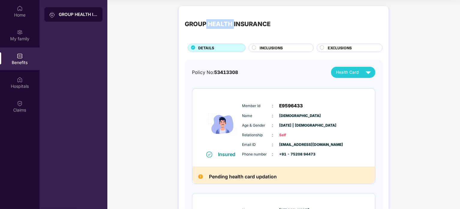
drag, startPoint x: 206, startPoint y: 26, endPoint x: 232, endPoint y: 27, distance: 26.4
click at [232, 27] on div "GROUP HEALTH INSURANCE" at bounding box center [228, 24] width 86 height 10
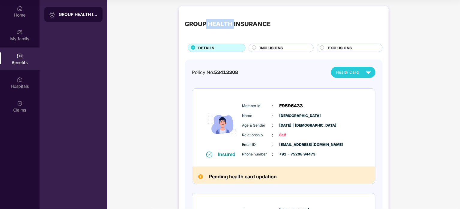
drag, startPoint x: 232, startPoint y: 27, endPoint x: 206, endPoint y: 27, distance: 25.8
click at [206, 27] on div "GROUP HEALTH INSURANCE" at bounding box center [228, 24] width 86 height 10
